Goal: Feedback & Contribution: Contribute content

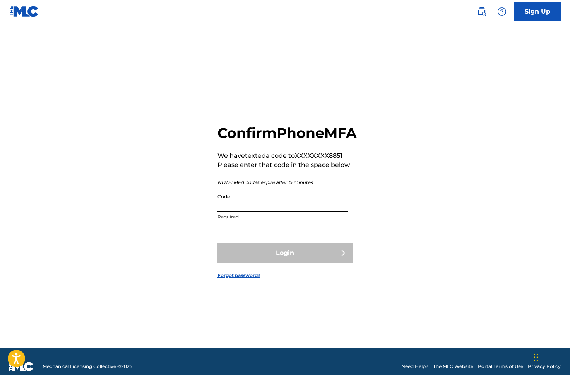
click at [257, 212] on input "Code" at bounding box center [283, 201] width 131 height 22
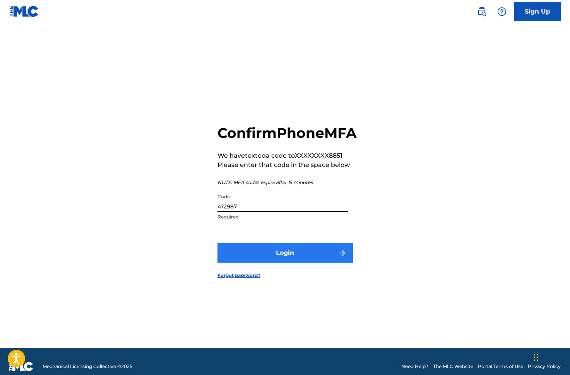
type input "472987"
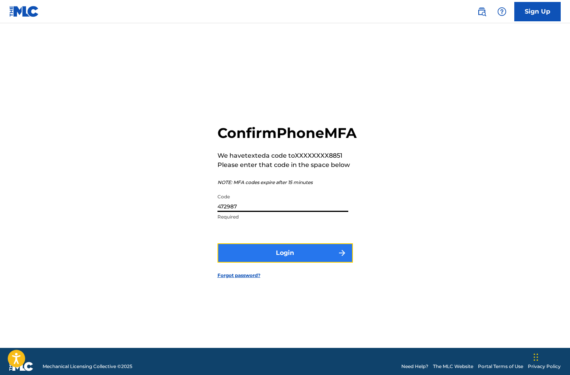
click at [300, 263] on button "Login" at bounding box center [286, 252] width 136 height 19
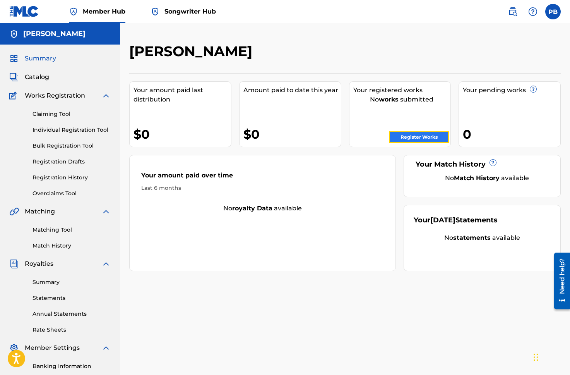
click at [417, 137] on link "Register Works" at bounding box center [420, 137] width 60 height 12
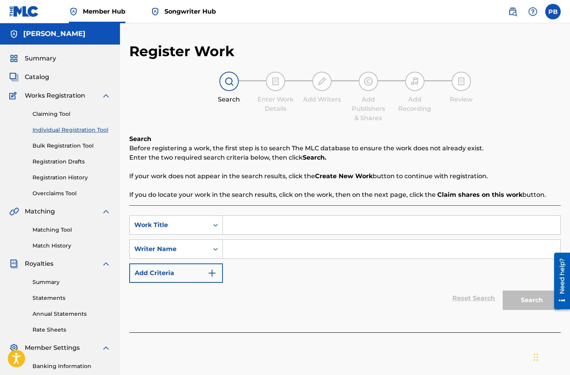
click at [260, 225] on input "Search Form" at bounding box center [392, 225] width 338 height 19
type input "better day"
click at [251, 247] on input "Search Form" at bounding box center [392, 249] width 338 height 19
type input "p"
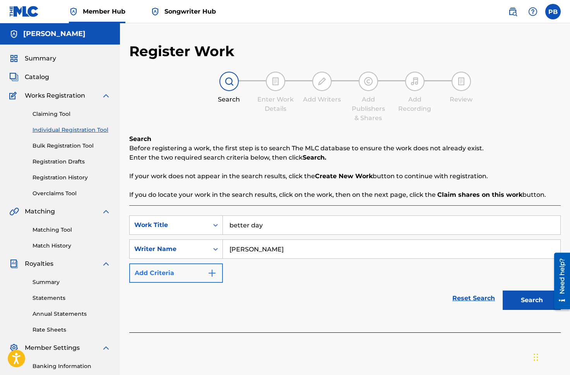
type input "[PERSON_NAME]"
click at [213, 273] on img "Search Form" at bounding box center [212, 272] width 9 height 9
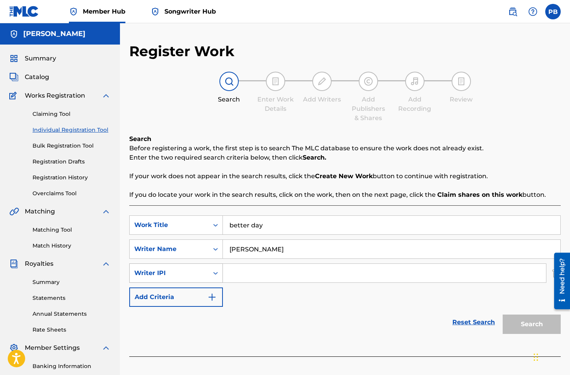
click at [218, 272] on icon "Search Form" at bounding box center [216, 273] width 8 height 8
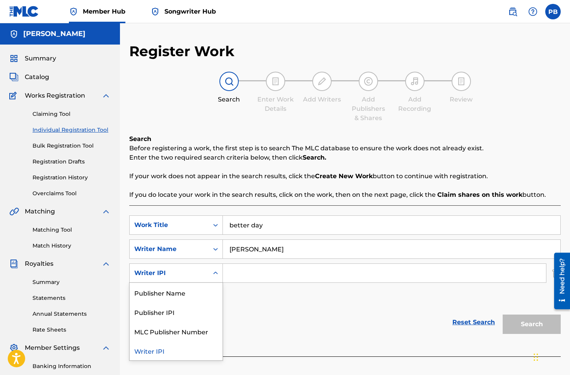
click at [218, 272] on icon "Search Form" at bounding box center [216, 273] width 8 height 8
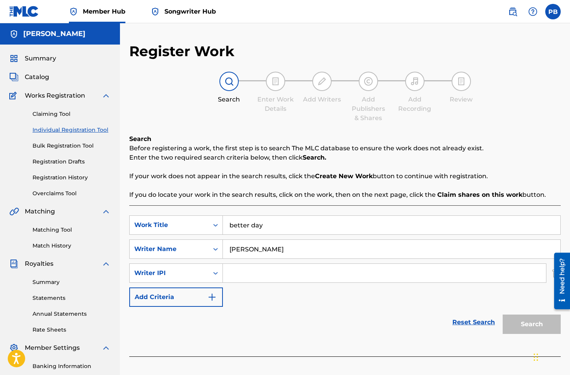
click at [551, 273] on div at bounding box center [560, 281] width 22 height 62
click at [554, 273] on div "Need help?" at bounding box center [562, 280] width 16 height 57
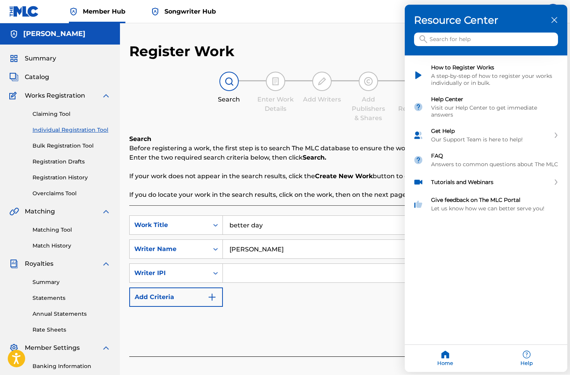
click at [378, 14] on div at bounding box center [285, 187] width 570 height 375
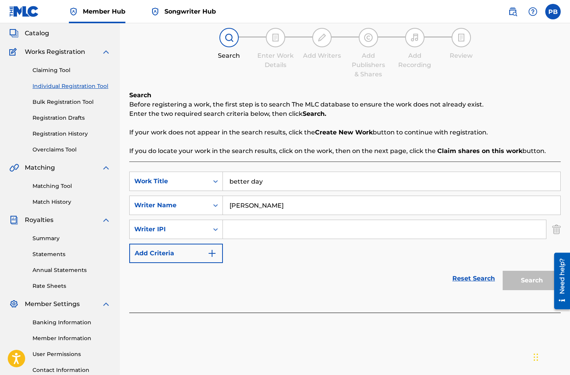
scroll to position [45, 0]
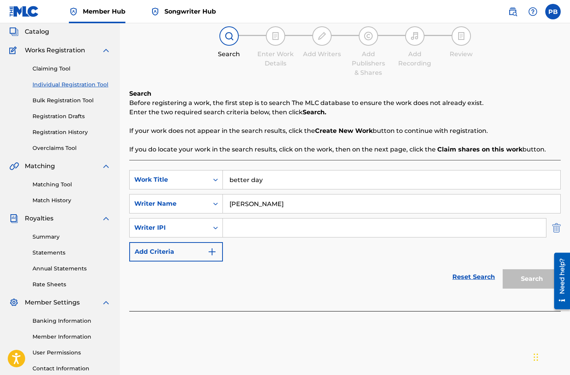
click at [559, 227] on img "Search Form" at bounding box center [557, 227] width 9 height 19
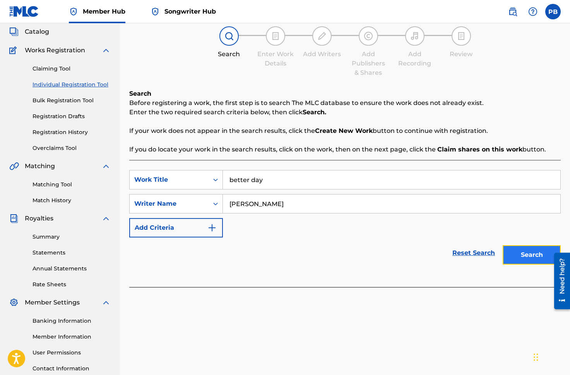
click at [513, 252] on button "Search" at bounding box center [532, 254] width 58 height 19
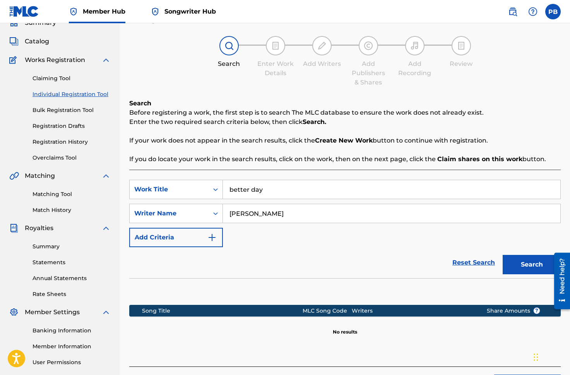
scroll to position [31, 0]
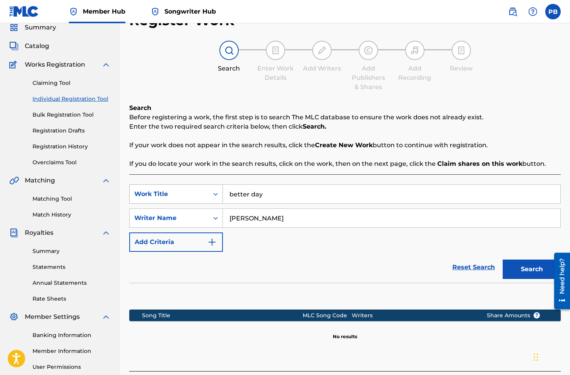
drag, startPoint x: 273, startPoint y: 196, endPoint x: 218, endPoint y: 189, distance: 55.0
click at [218, 189] on div "SearchWithCriteriaf1b4ca3a-f929-43ab-a7d4-2f2e46fb0ef5 Work Title better day" at bounding box center [345, 193] width 432 height 19
type input "pump me up"
drag, startPoint x: 280, startPoint y: 218, endPoint x: 146, endPoint y: 213, distance: 133.7
click at [146, 213] on div "SearchWithCriteria24ef6d0a-e0bb-4448-bdfe-4fc52fb90f50 Writer Name [PERSON_NAME]" at bounding box center [345, 217] width 432 height 19
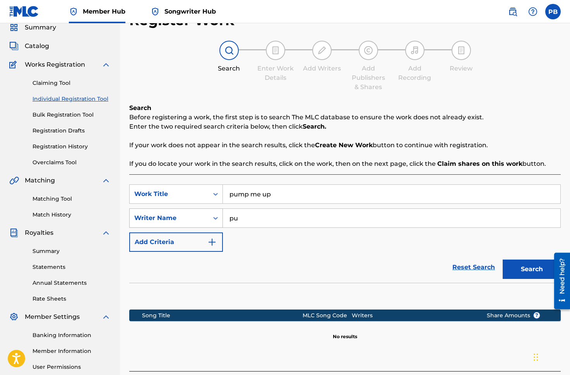
type input "p"
type input "[PERSON_NAME]"
click at [530, 268] on button "Search" at bounding box center [532, 268] width 58 height 19
drag, startPoint x: 273, startPoint y: 194, endPoint x: 169, endPoint y: 196, distance: 104.6
click at [169, 196] on div "SearchWithCriteriaf1b4ca3a-f929-43ab-a7d4-2f2e46fb0ef5 Work Title pump me up" at bounding box center [345, 193] width 432 height 19
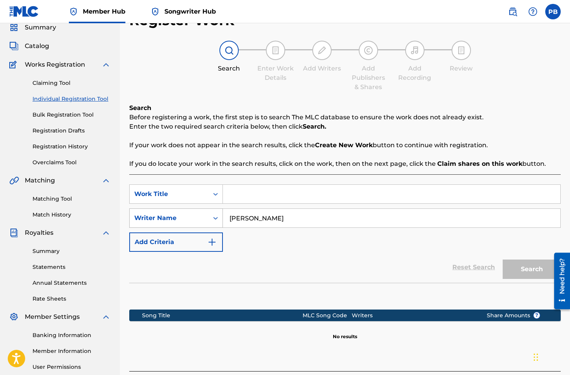
drag, startPoint x: 283, startPoint y: 219, endPoint x: 173, endPoint y: 210, distance: 110.7
click at [163, 213] on div "SearchWithCriteria24ef6d0a-e0bb-4448-bdfe-4fc52fb90f50 Writer Name [PERSON_NAME]" at bounding box center [345, 217] width 432 height 19
click at [417, 19] on nav "Member Hub Songwriter Hub PB PB [PERSON_NAME] [EMAIL_ADDRESS][DOMAIN_NAME] Noti…" at bounding box center [285, 11] width 570 height 23
click at [267, 197] on input "Search Form" at bounding box center [392, 194] width 338 height 19
type input "Forever Love"
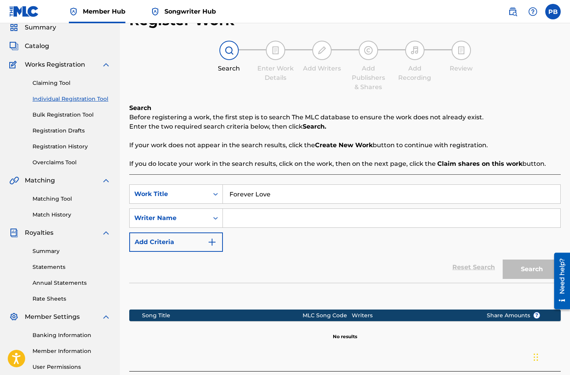
click at [262, 220] on input "Search Form" at bounding box center [392, 218] width 338 height 19
click at [270, 220] on input "[PERSON_NAME]" at bounding box center [392, 218] width 338 height 19
type input "[PERSON_NAME]"
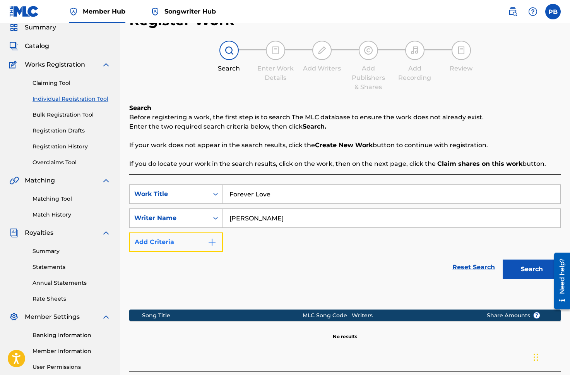
click at [213, 241] on img "Search Form" at bounding box center [212, 241] width 9 height 9
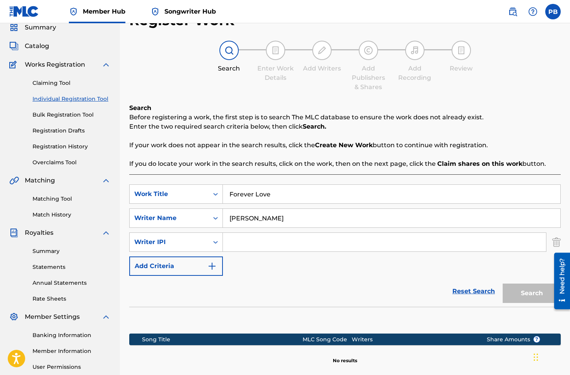
click at [252, 239] on input "Search Form" at bounding box center [384, 242] width 323 height 19
paste input "402260905"
type input "402260905"
click at [525, 293] on button "Search" at bounding box center [532, 292] width 58 height 19
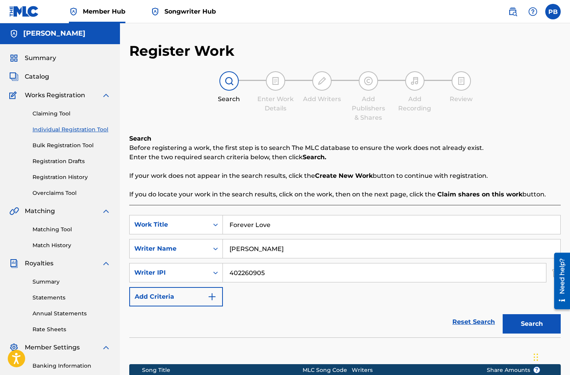
scroll to position [0, 0]
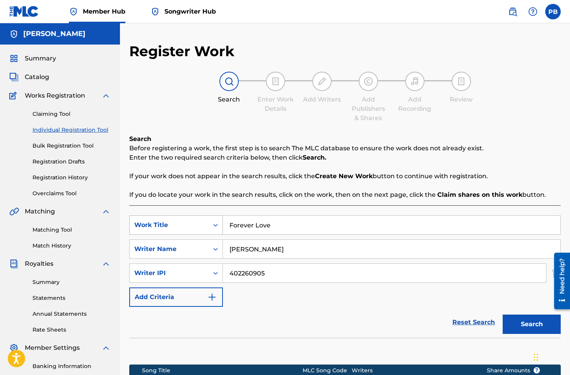
drag, startPoint x: 277, startPoint y: 227, endPoint x: 187, endPoint y: 218, distance: 90.7
click at [187, 218] on div "SearchWithCriteriaf1b4ca3a-f929-43ab-a7d4-2f2e46fb0ef5 Work Title Forever Love" at bounding box center [345, 224] width 432 height 19
type input "cat daddy"
click at [517, 317] on button "Search" at bounding box center [532, 323] width 58 height 19
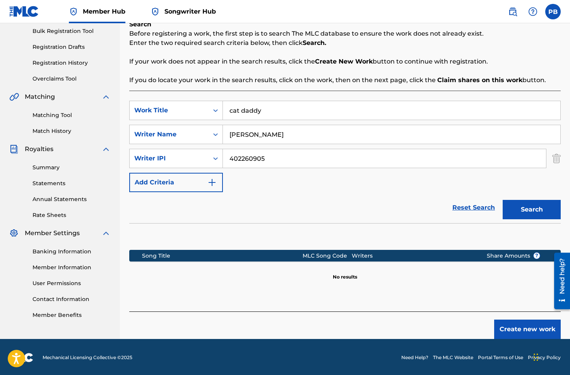
scroll to position [116, 0]
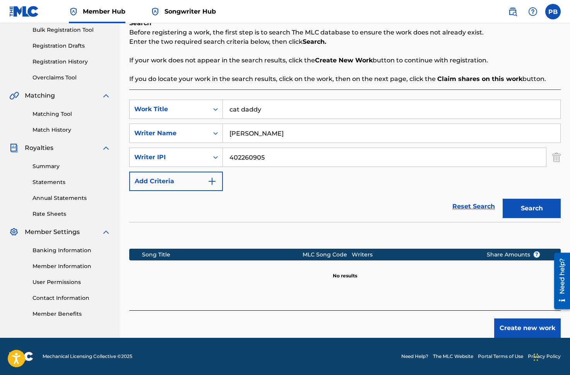
click at [556, 155] on img "Search Form" at bounding box center [557, 157] width 9 height 19
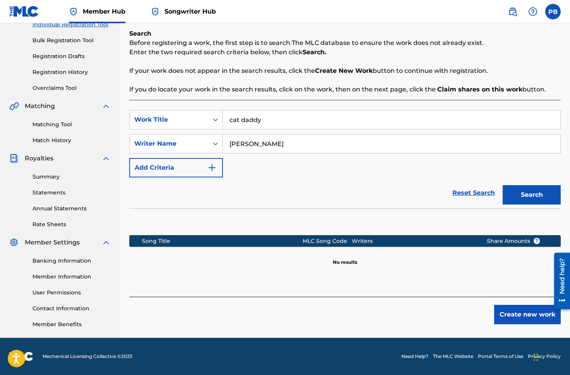
scroll to position [105, 0]
click at [527, 312] on button "Create new work" at bounding box center [527, 314] width 67 height 19
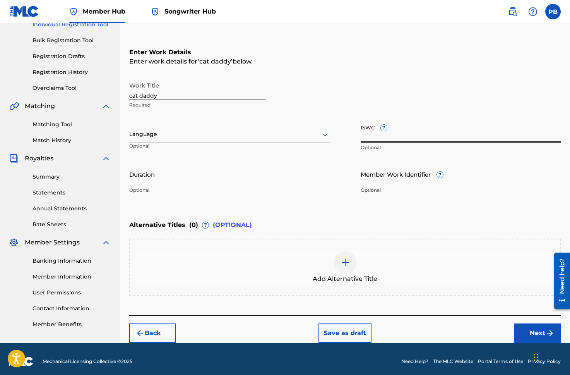
click at [416, 133] on input "ISWC ?" at bounding box center [461, 131] width 201 height 22
paste input "QZSYP2185107"
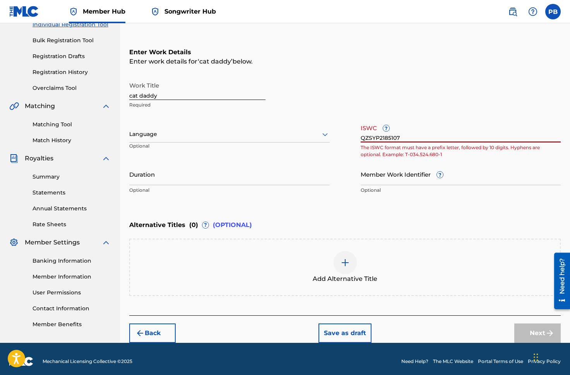
type input "QZSYP2185107"
drag, startPoint x: 407, startPoint y: 139, endPoint x: 293, endPoint y: 129, distance: 114.7
click at [293, 129] on div "Work Title cat daddy Required Language Optional ISWC ? QZSYP2185107 The ISWC fo…" at bounding box center [345, 138] width 432 height 120
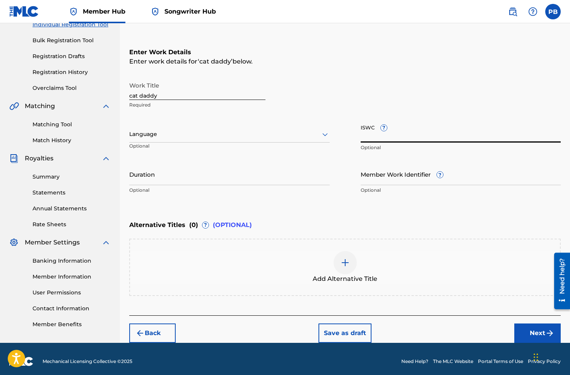
scroll to position [110, 0]
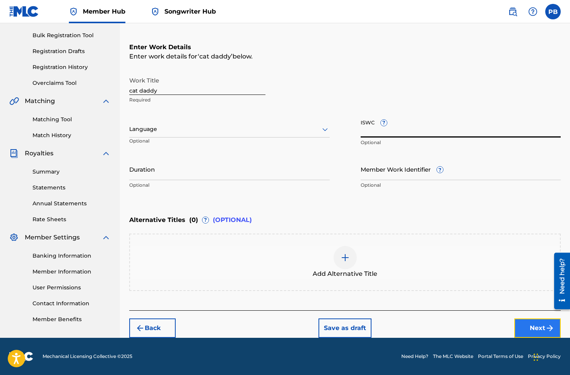
click at [537, 327] on button "Next" at bounding box center [538, 327] width 46 height 19
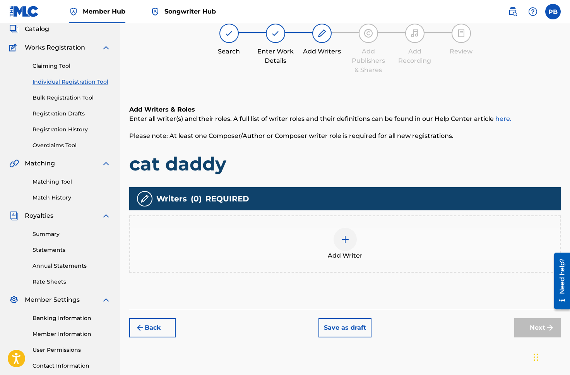
scroll to position [35, 0]
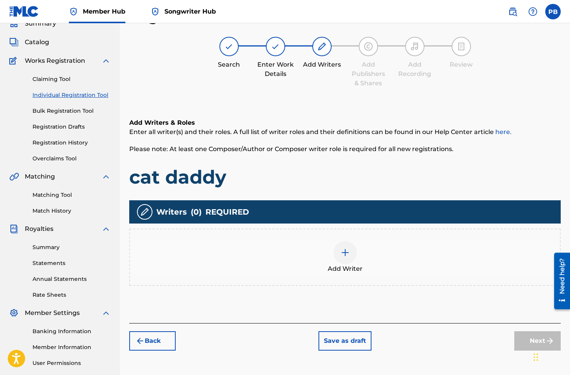
click at [342, 248] on img at bounding box center [345, 252] width 9 height 9
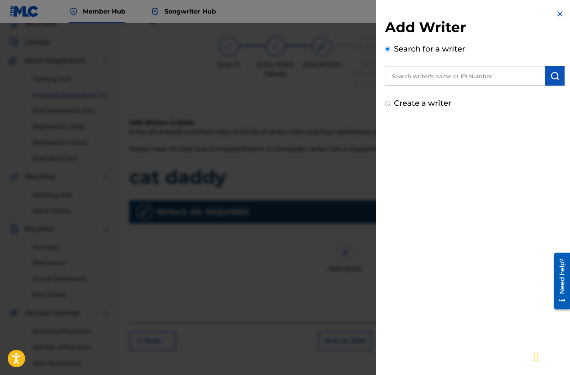
click at [409, 78] on input "text" at bounding box center [465, 75] width 160 height 19
paste input "402260905"
type input "402260905"
click at [551, 78] on img "submit" at bounding box center [555, 75] width 9 height 9
drag, startPoint x: 430, startPoint y: 79, endPoint x: 337, endPoint y: 67, distance: 93.7
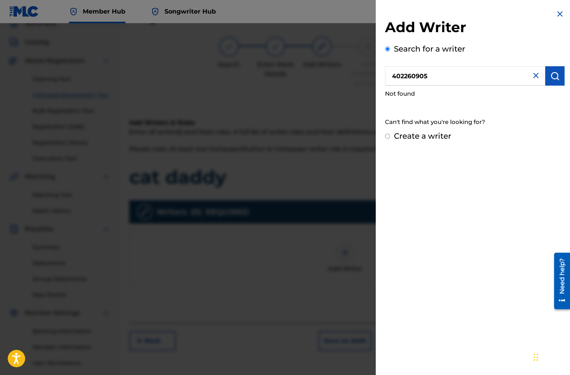
click at [338, 67] on div "Add Writer Search for a writer 402260905 Not found Can't find what you're looki…" at bounding box center [285, 199] width 570 height 352
click at [389, 136] on input "Create a writer" at bounding box center [387, 136] width 5 height 5
radio input "false"
radio input "true"
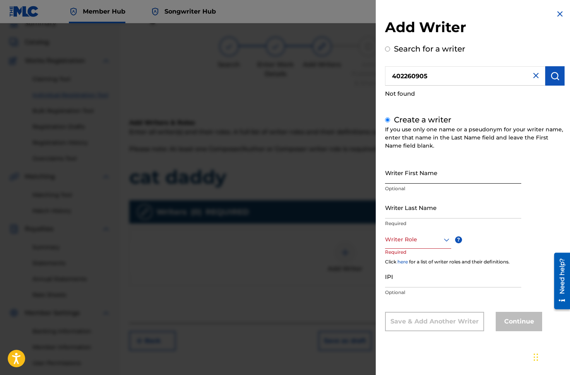
click at [437, 179] on input "Writer First Name" at bounding box center [453, 172] width 136 height 22
type input "PHILLIPHE"
drag, startPoint x: 392, startPoint y: 215, endPoint x: 373, endPoint y: 215, distance: 19.7
click at [373, 215] on div "Add Writer Search for a writer 402260905 Not found Create a writer If you use o…" at bounding box center [285, 199] width 570 height 352
type input "BROWN"
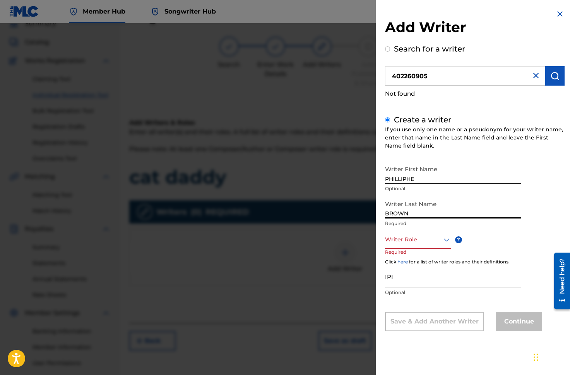
click at [446, 240] on icon at bounding box center [446, 239] width 9 height 9
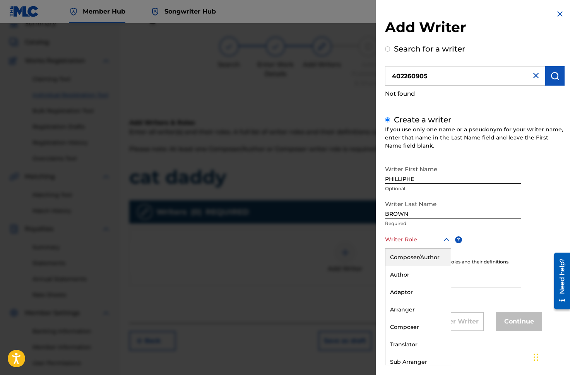
click at [424, 258] on div "Composer/Author" at bounding box center [418, 257] width 65 height 17
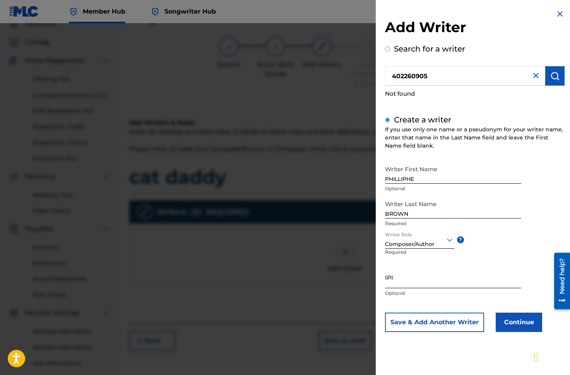
click at [413, 285] on input "IPI" at bounding box center [453, 277] width 136 height 22
paste input "402260905"
type input "402260905"
click at [520, 321] on button "Continue" at bounding box center [519, 321] width 46 height 19
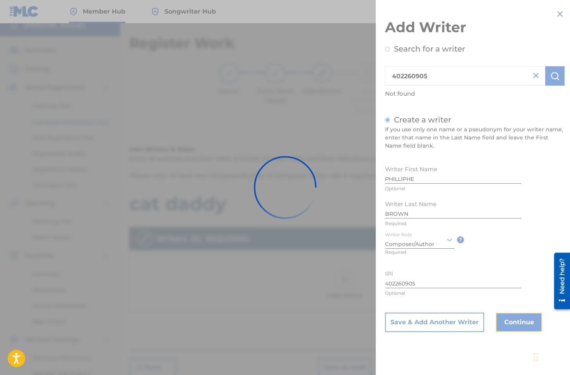
scroll to position [0, 0]
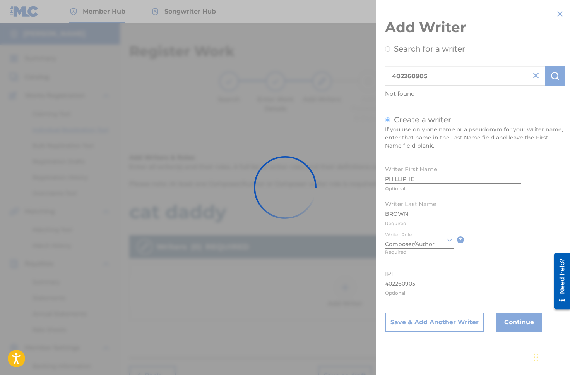
click at [424, 320] on div at bounding box center [285, 187] width 570 height 375
click at [425, 321] on div at bounding box center [285, 187] width 570 height 375
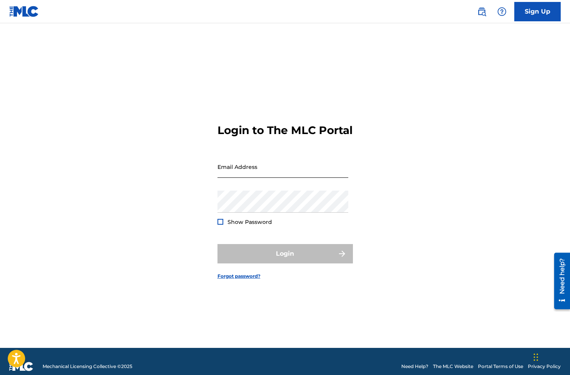
click at [267, 178] on input "Email Address" at bounding box center [283, 167] width 131 height 22
type input "[EMAIL_ADDRESS][DOMAIN_NAME]"
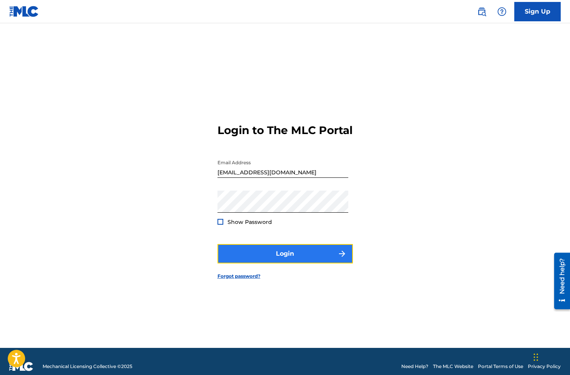
click at [322, 263] on button "Login" at bounding box center [286, 253] width 136 height 19
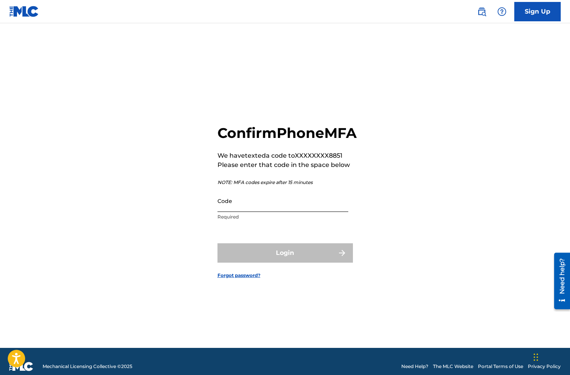
click at [251, 211] on input "Code" at bounding box center [283, 201] width 131 height 22
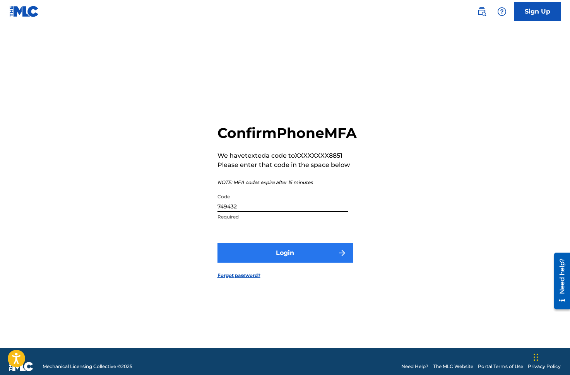
type input "749432"
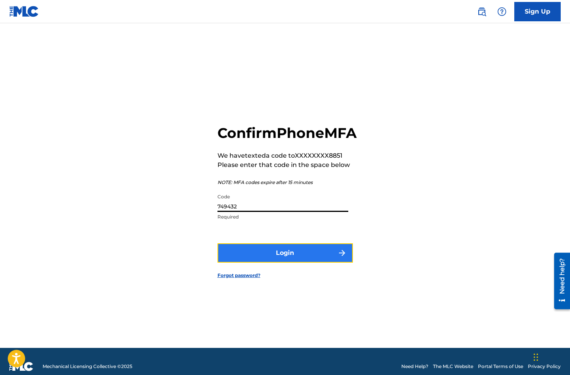
click at [319, 257] on button "Login" at bounding box center [286, 252] width 136 height 19
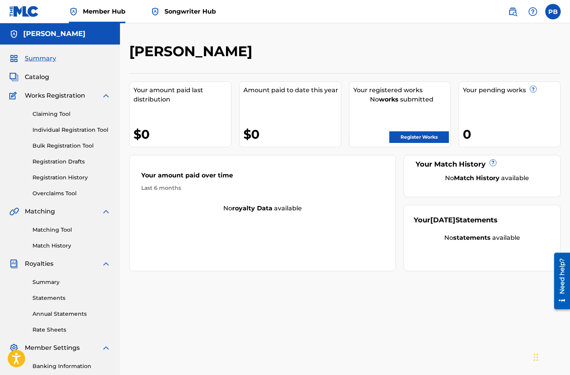
click at [180, 9] on span "Songwriter Hub" at bounding box center [191, 11] width 52 height 9
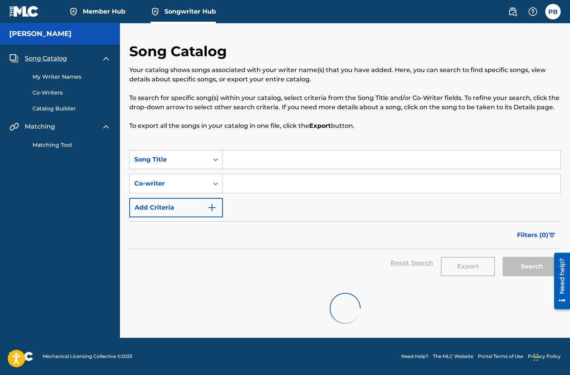
click at [108, 16] on link "Member Hub" at bounding box center [97, 11] width 57 height 23
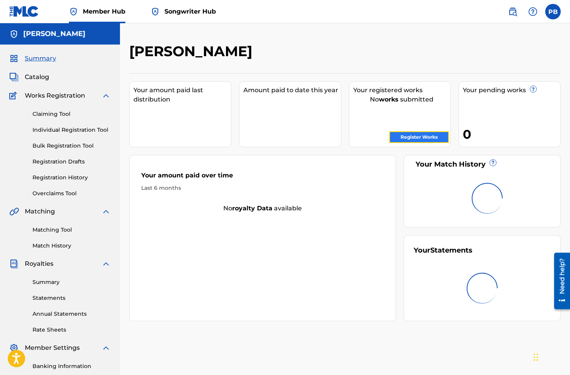
click at [417, 136] on link "Register Works" at bounding box center [420, 137] width 60 height 12
